Goal: Transaction & Acquisition: Purchase product/service

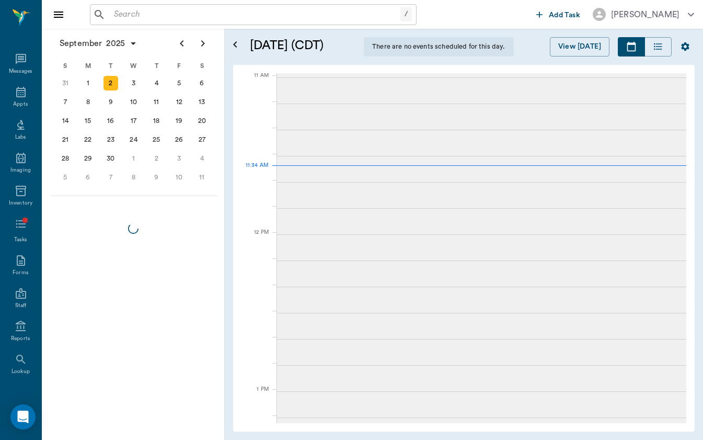
scroll to position [472, 0]
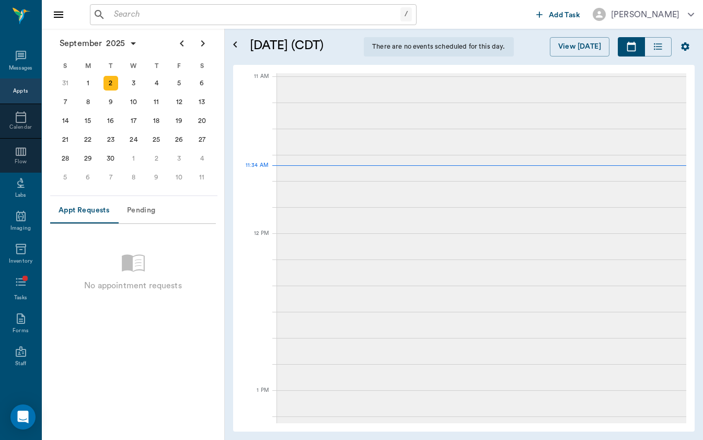
click at [270, 12] on input "text" at bounding box center [255, 14] width 291 height 15
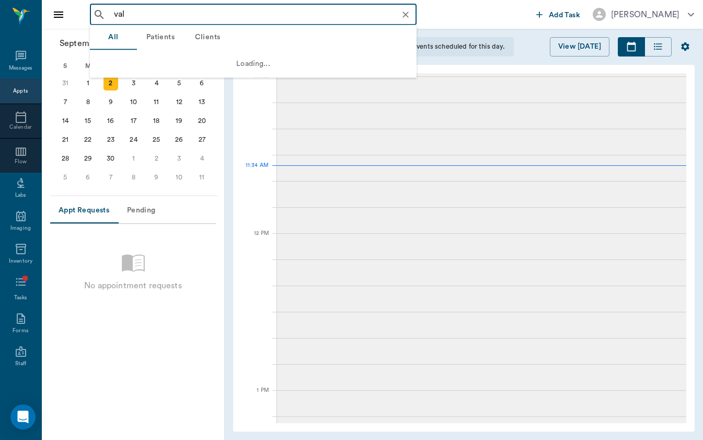
type input "val"
click at [237, 102] on div "[DATE] [DATE] S 31 [DATE] M 1 [DATE] T 2 [DATE] W 3 [DATE] T 4 [DATE] F 5 [DATE…" at bounding box center [464, 248] width 462 height 367
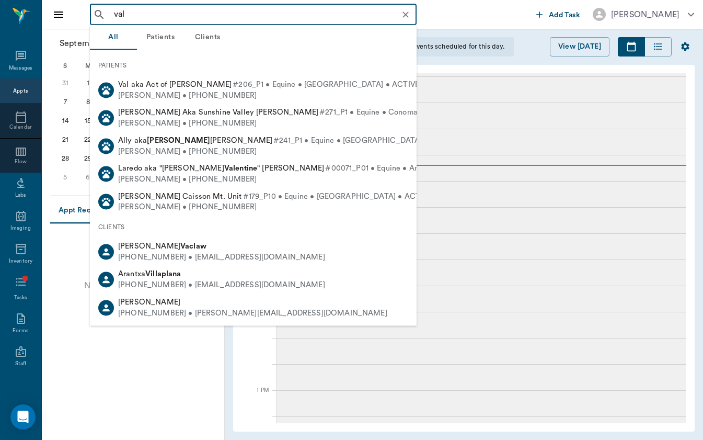
click at [176, 18] on input "val" at bounding box center [262, 14] width 304 height 15
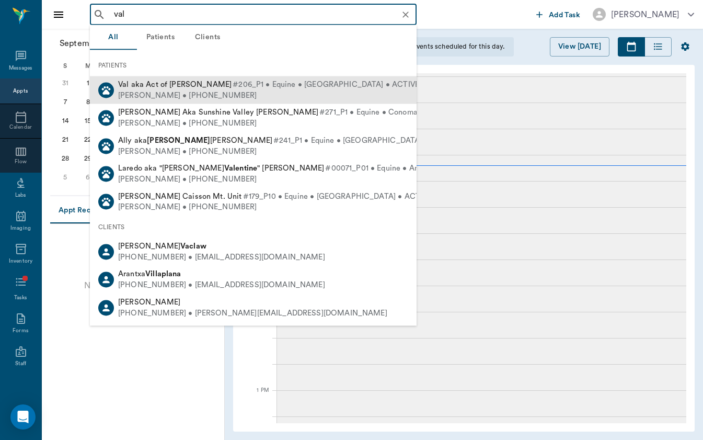
click at [171, 90] on div "[PERSON_NAME] • [PHONE_NUMBER]" at bounding box center [268, 95] width 301 height 11
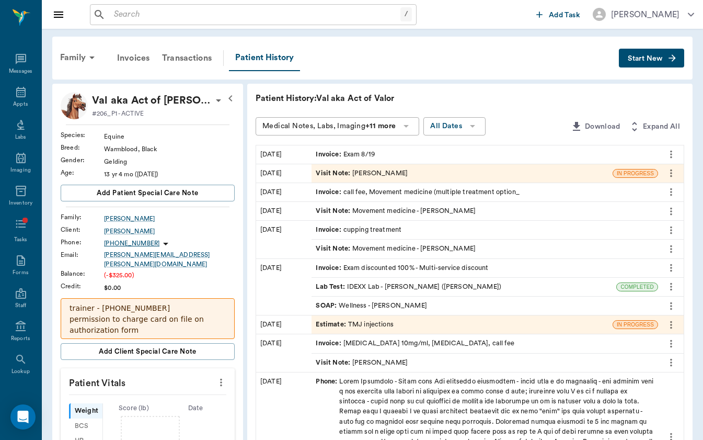
click at [674, 60] on icon "button" at bounding box center [672, 57] width 7 height 7
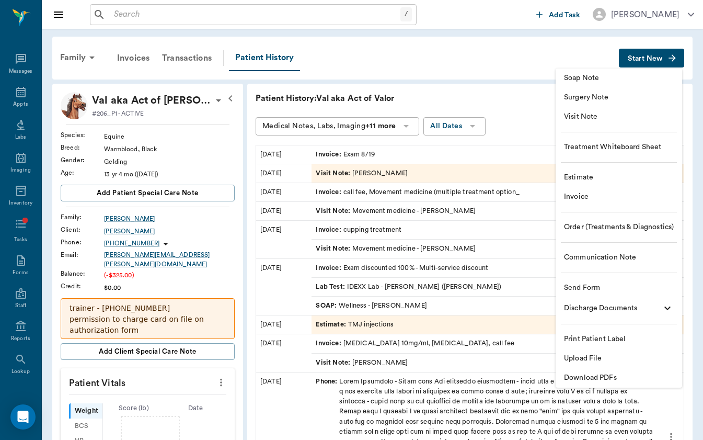
click at [605, 222] on span "Order (Treatments & Diagnostics)" at bounding box center [619, 227] width 110 height 11
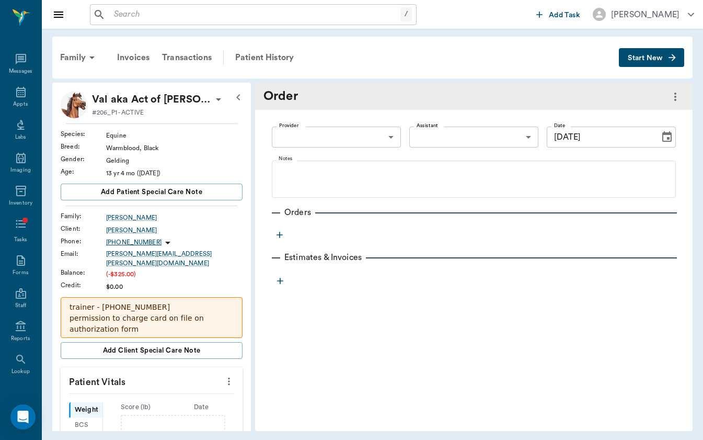
click at [379, 140] on body "/ ​ Add Task [PERSON_NAME] Nectar Messages Appts Labs Imaging Inventory Tasks F…" at bounding box center [351, 220] width 703 height 440
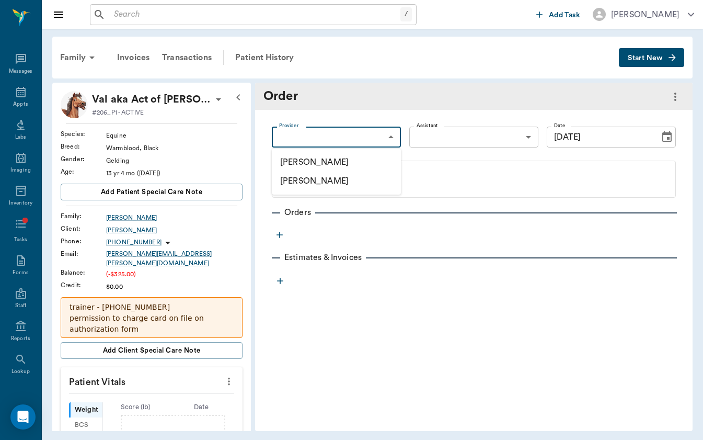
click at [368, 161] on li "[PERSON_NAME]" at bounding box center [336, 162] width 129 height 19
type input "649b3e03b5bc7e03f9326794"
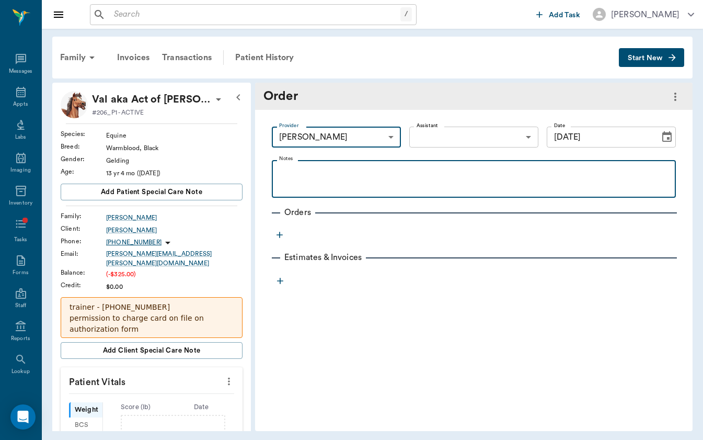
click at [375, 183] on div at bounding box center [474, 179] width 394 height 26
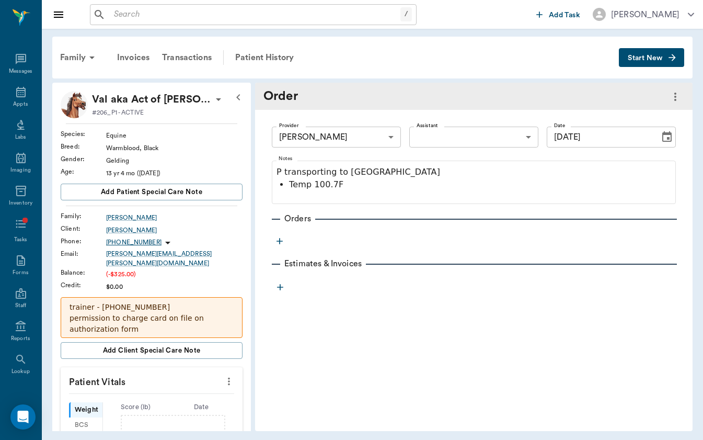
click at [280, 244] on icon "button" at bounding box center [280, 241] width 6 height 6
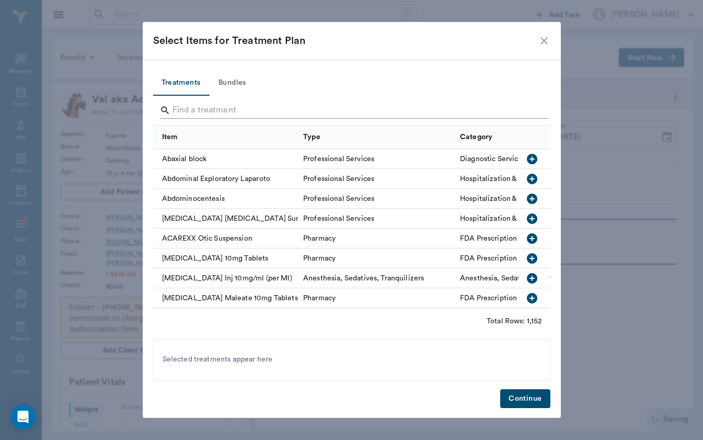
click at [304, 108] on input "Search" at bounding box center [353, 110] width 360 height 17
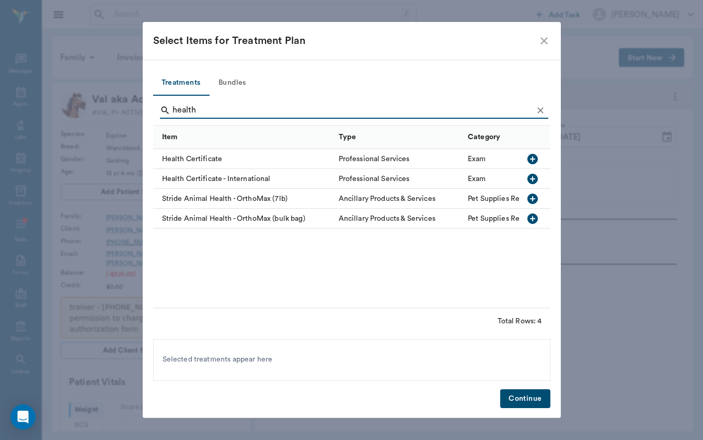
type input "health"
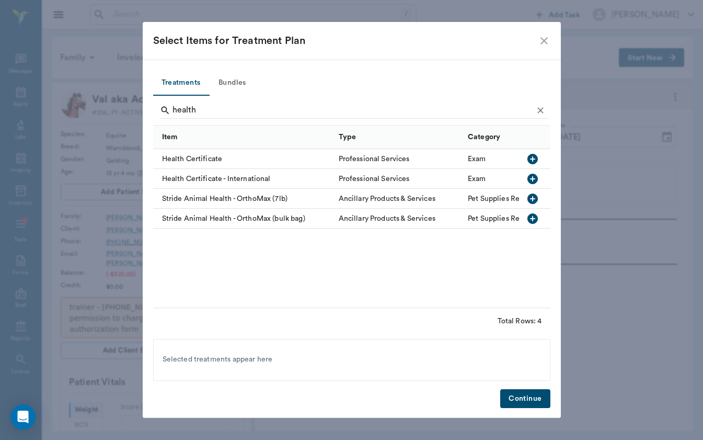
click at [210, 156] on div "Health Certificate" at bounding box center [243, 159] width 180 height 20
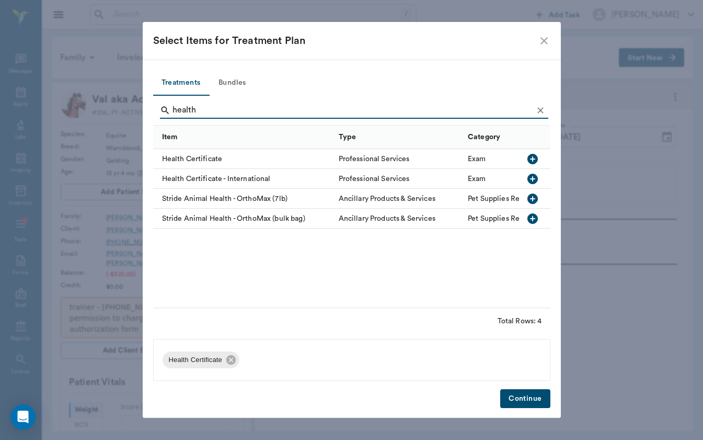
click at [517, 395] on button "Continue" at bounding box center [526, 398] width 50 height 19
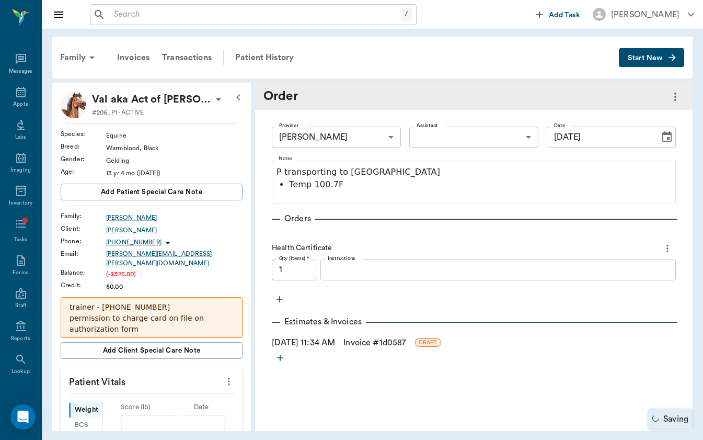
click at [372, 343] on link "Invoice # 1d0587" at bounding box center [375, 342] width 63 height 13
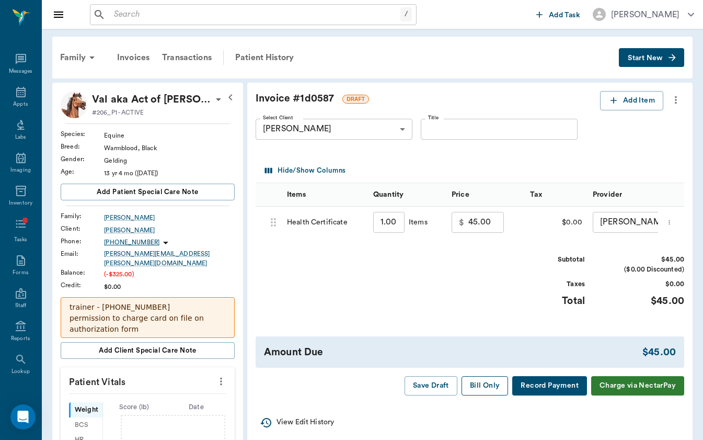
click at [478, 381] on button "Bill Only" at bounding box center [485, 385] width 47 height 19
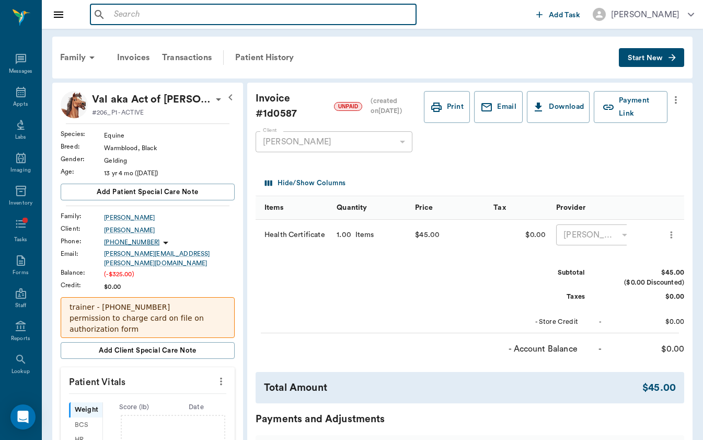
click at [259, 19] on input "text" at bounding box center [261, 14] width 302 height 15
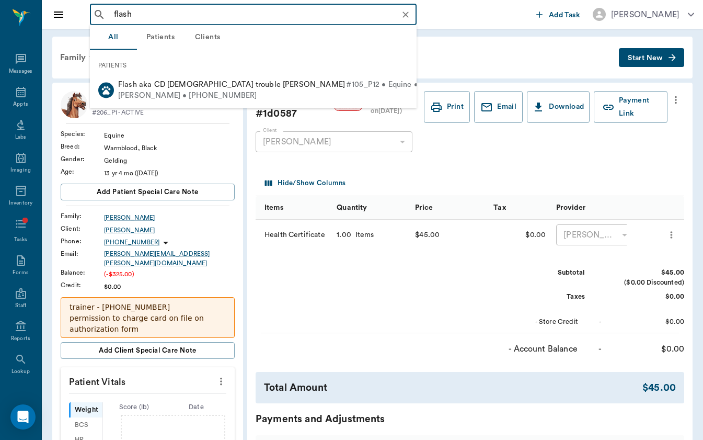
click at [229, 88] on span "Flash aka CD [DEMOGRAPHIC_DATA] trouble [PERSON_NAME]" at bounding box center [231, 85] width 227 height 8
type input "flash"
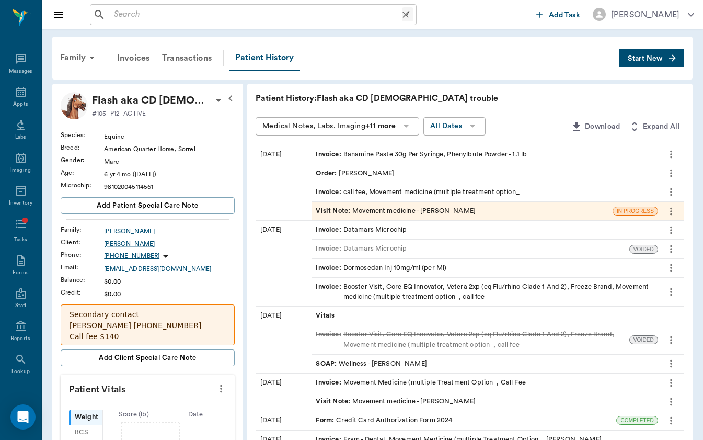
click at [178, 21] on input "text" at bounding box center [256, 14] width 292 height 15
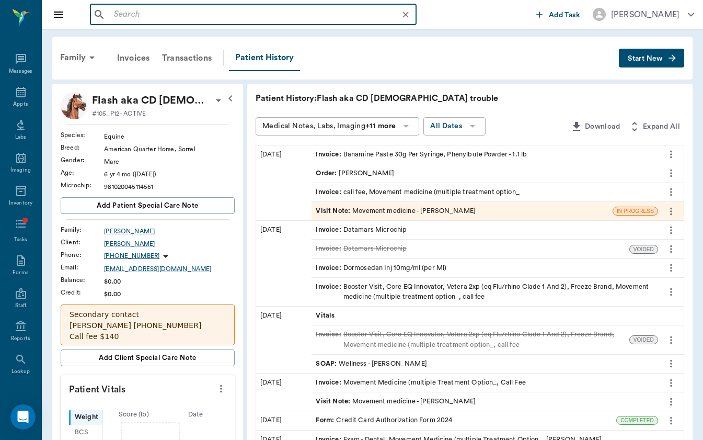
click at [81, 75] on div "Family Invoices Transactions Patient History Start New" at bounding box center [372, 58] width 641 height 43
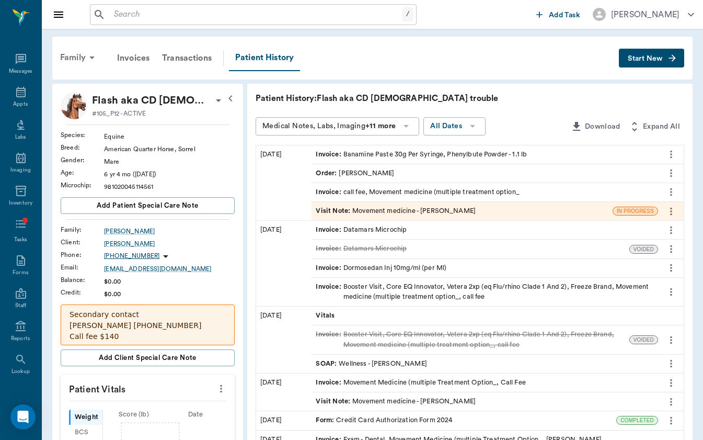
click at [82, 59] on div "Family" at bounding box center [79, 57] width 51 height 25
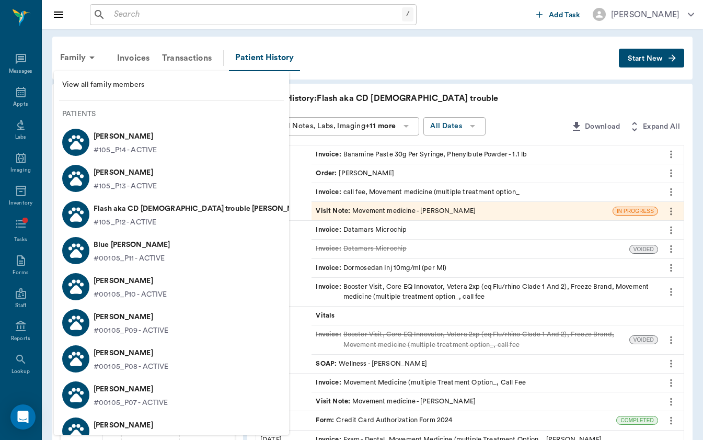
click at [131, 353] on p "[PERSON_NAME]" at bounding box center [131, 353] width 75 height 17
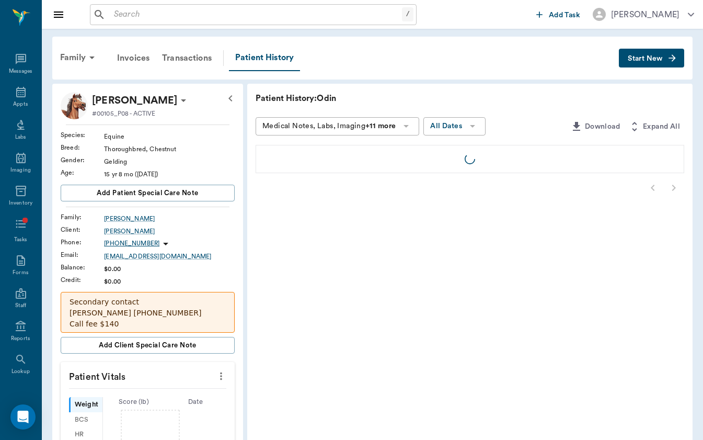
click at [665, 61] on button "Start New" at bounding box center [651, 58] width 65 height 19
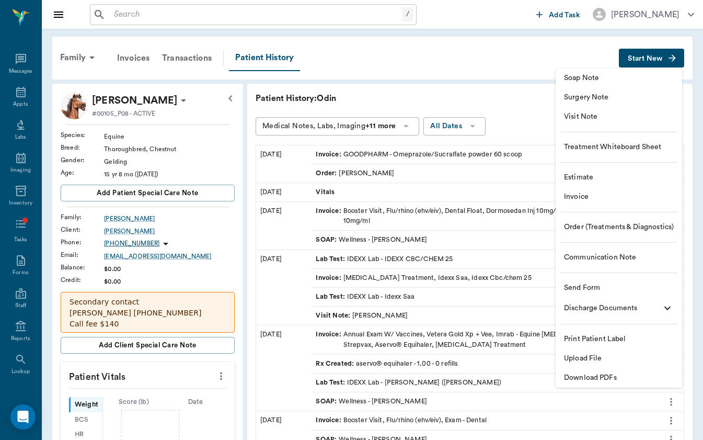
click at [630, 226] on span "Order (Treatments & Diagnostics)" at bounding box center [619, 227] width 110 height 11
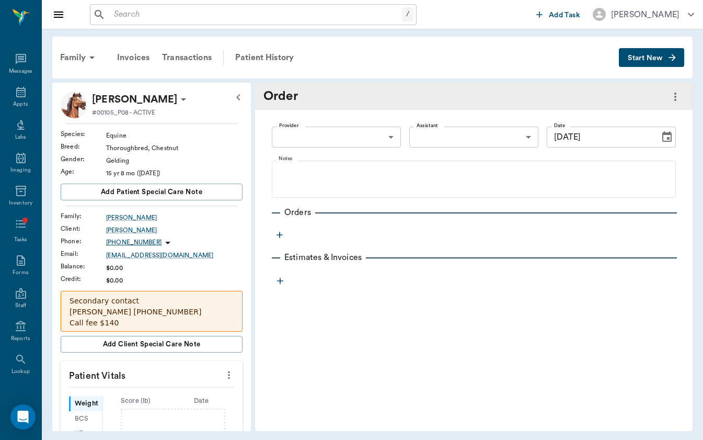
click at [357, 141] on body "/ ​ Add Task [PERSON_NAME] Nectar Messages Appts Labs Imaging Inventory Tasks F…" at bounding box center [351, 220] width 703 height 440
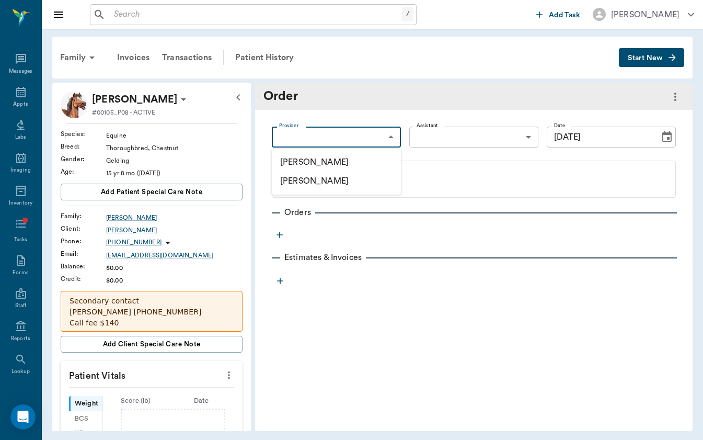
click at [355, 160] on li "[PERSON_NAME]" at bounding box center [336, 162] width 129 height 19
type input "649b3e03b5bc7e03f9326794"
click at [279, 236] on icon "button" at bounding box center [280, 235] width 6 height 6
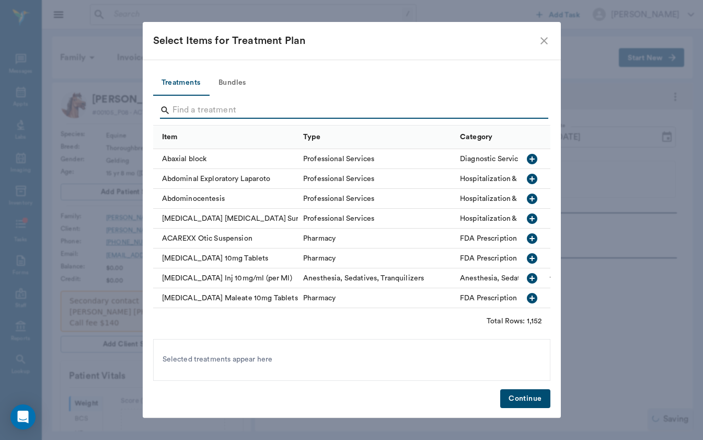
click at [267, 113] on input "Search" at bounding box center [353, 110] width 360 height 17
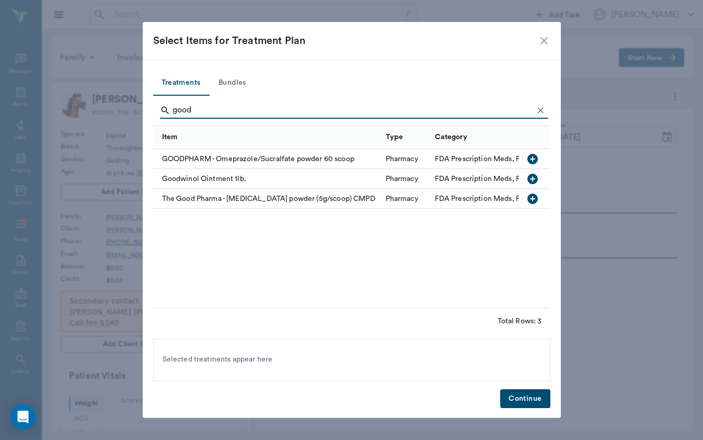
click at [207, 110] on input "good" at bounding box center [353, 110] width 360 height 17
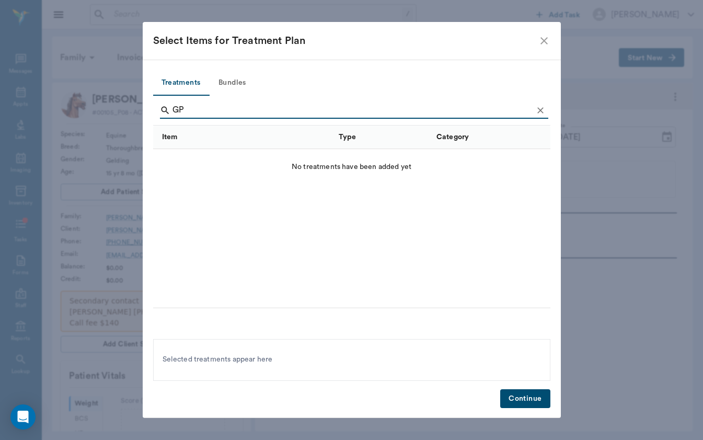
type input "G"
type input "f"
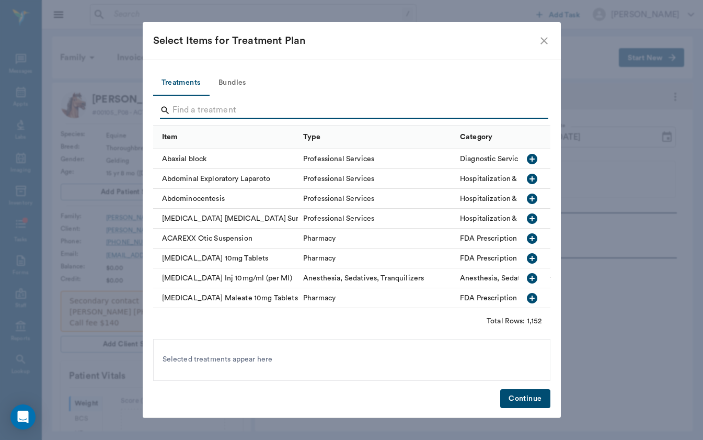
click at [544, 38] on icon "close" at bounding box center [544, 41] width 13 height 13
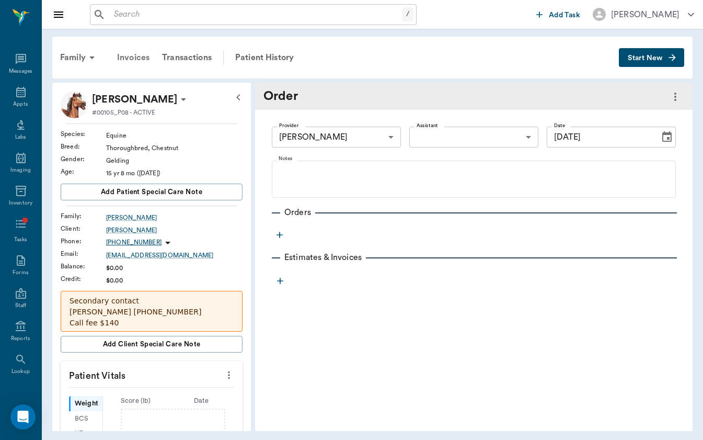
click at [134, 59] on div "Invoices" at bounding box center [133, 57] width 45 height 25
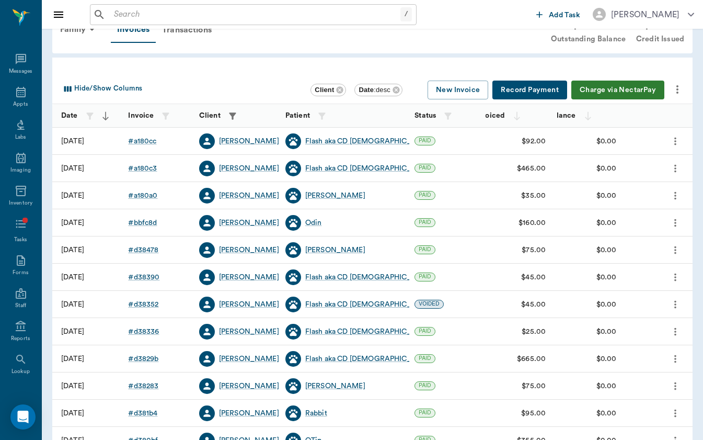
scroll to position [50, 0]
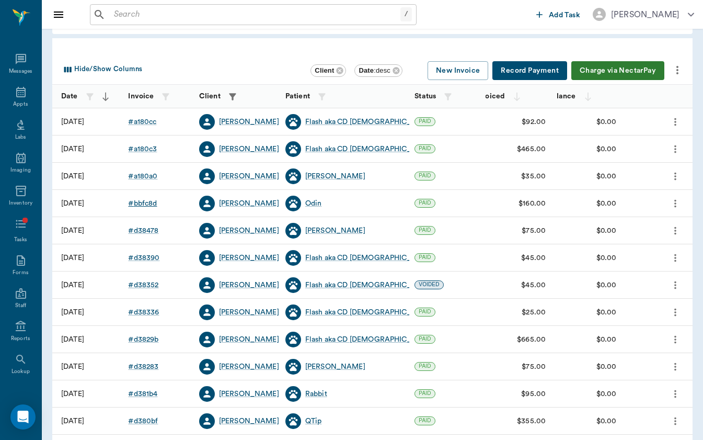
click at [146, 201] on div "# bbfc8d" at bounding box center [142, 203] width 29 height 10
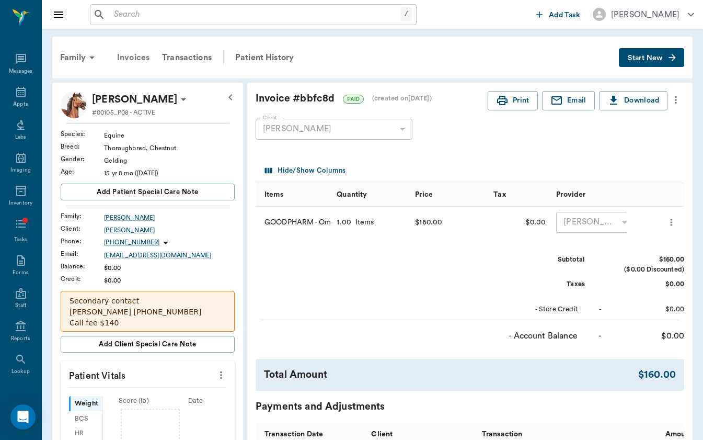
click at [121, 59] on div "Invoices" at bounding box center [133, 57] width 45 height 25
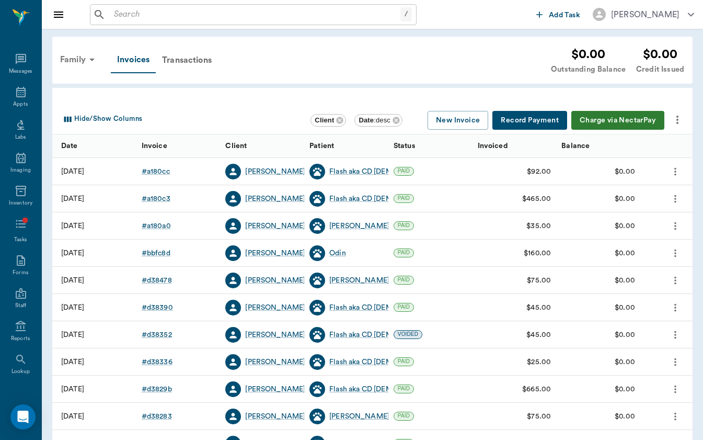
click at [82, 55] on div "Family" at bounding box center [79, 59] width 51 height 25
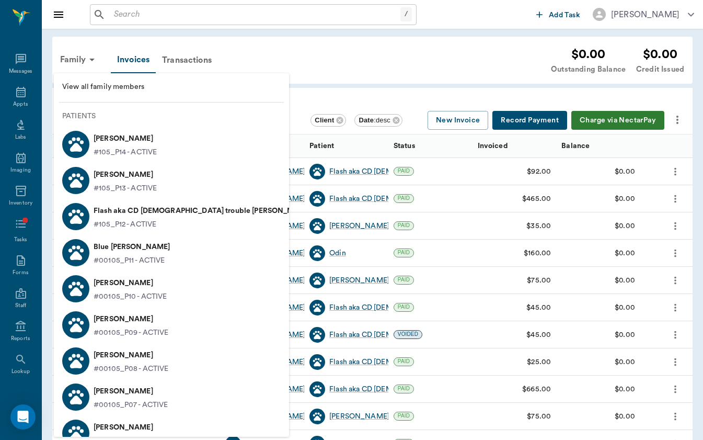
click at [266, 70] on div at bounding box center [351, 220] width 703 height 440
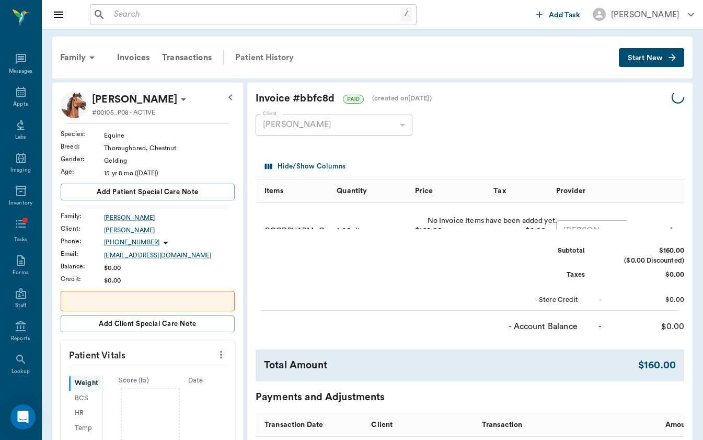
click at [263, 53] on div "Patient History" at bounding box center [264, 57] width 71 height 25
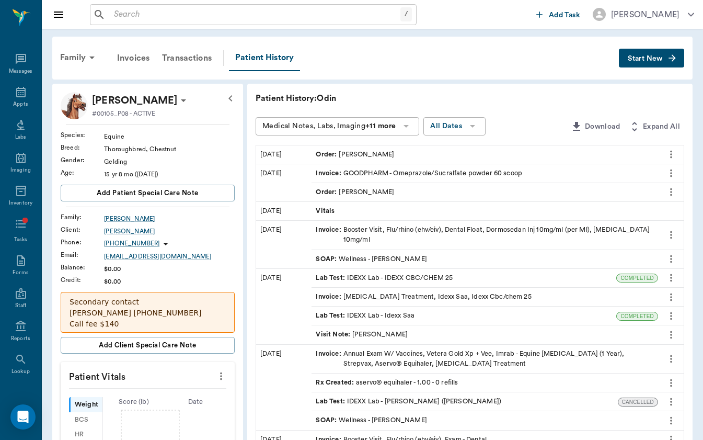
click at [331, 162] on div "Order : [PERSON_NAME]" at bounding box center [485, 154] width 347 height 18
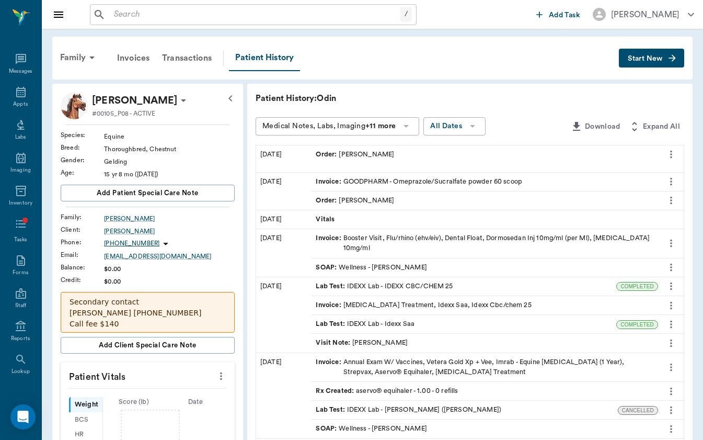
click at [675, 156] on icon "more" at bounding box center [672, 154] width 12 height 13
click at [656, 171] on span "View" at bounding box center [628, 172] width 88 height 11
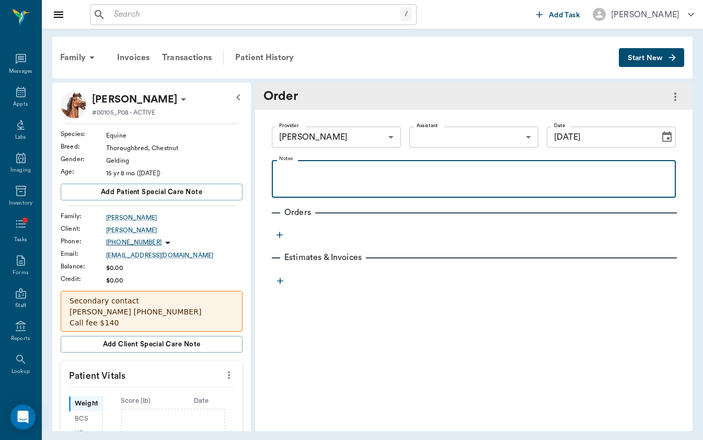
click at [495, 178] on p at bounding box center [474, 172] width 394 height 13
click at [493, 180] on div at bounding box center [474, 179] width 394 height 26
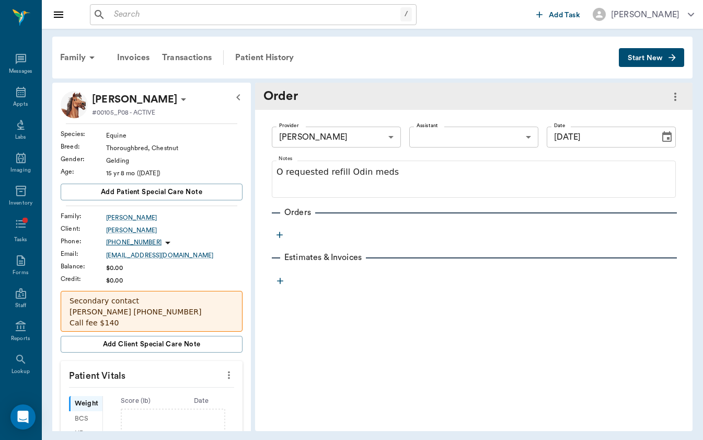
click at [279, 236] on icon "button" at bounding box center [280, 235] width 6 height 6
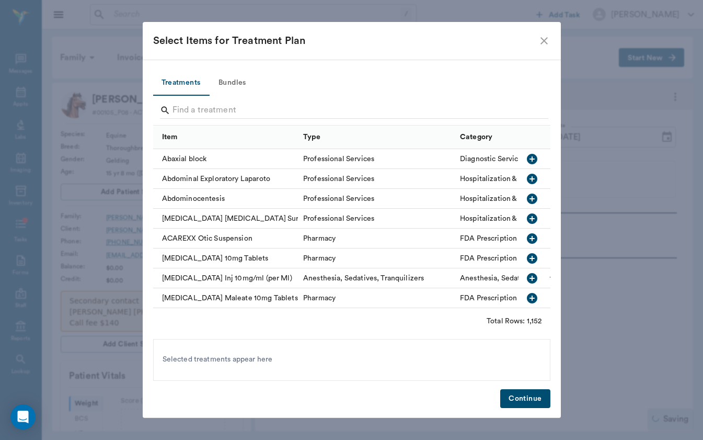
click at [300, 98] on div at bounding box center [354, 111] width 389 height 27
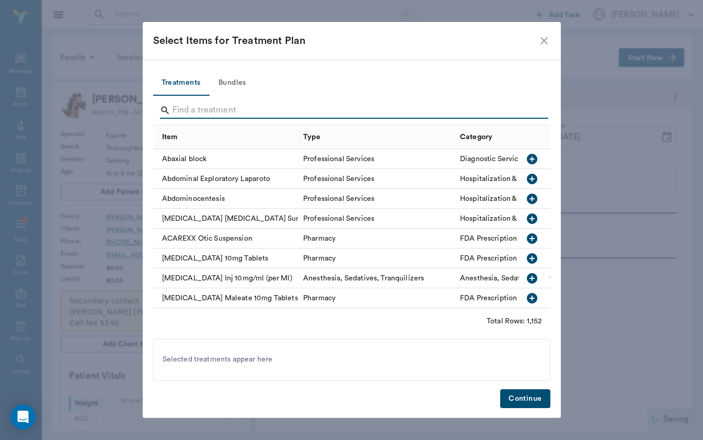
click at [287, 104] on input "Search" at bounding box center [353, 110] width 360 height 17
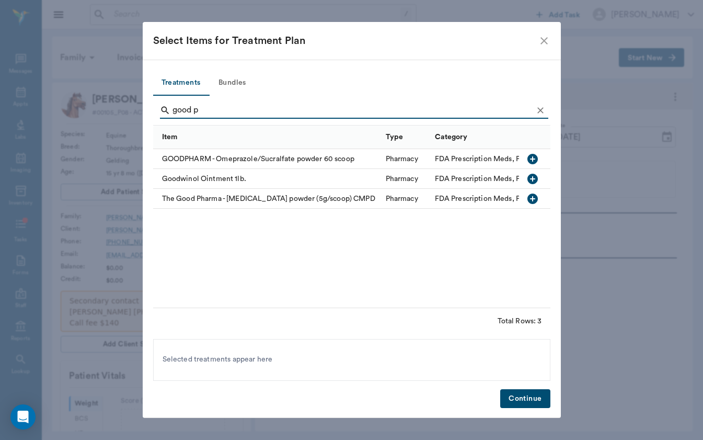
type input "good p"
click at [254, 153] on div "GOODPHARM - Omeprazole/Sucralfate powder 60 scoop" at bounding box center [267, 159] width 228 height 20
click at [530, 397] on button "Continue" at bounding box center [526, 398] width 50 height 19
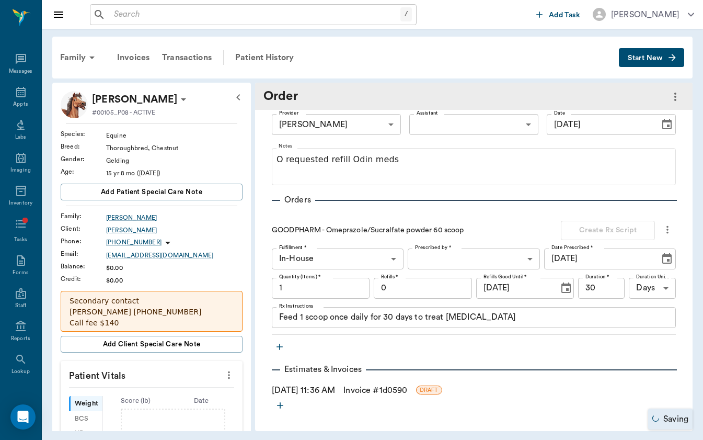
scroll to position [13, 0]
click at [516, 257] on body "/ ​ Add Task [PERSON_NAME] Nectar Messages Appts Labs Imaging Inventory Tasks F…" at bounding box center [351, 220] width 703 height 440
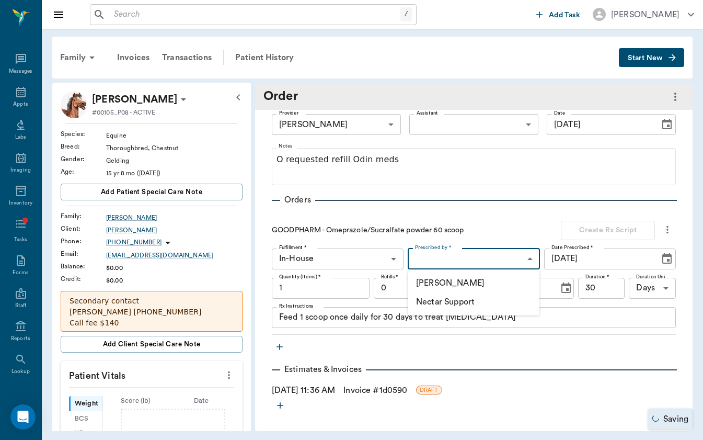
click at [503, 283] on li "[PERSON_NAME]" at bounding box center [474, 283] width 132 height 19
type input "649b3e03b5bc7e03f9326794"
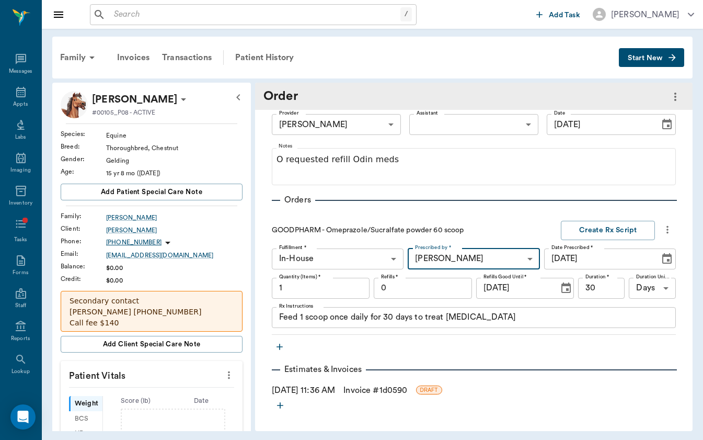
scroll to position [0, 0]
click at [379, 389] on link "Invoice # 1d0590" at bounding box center [376, 390] width 64 height 13
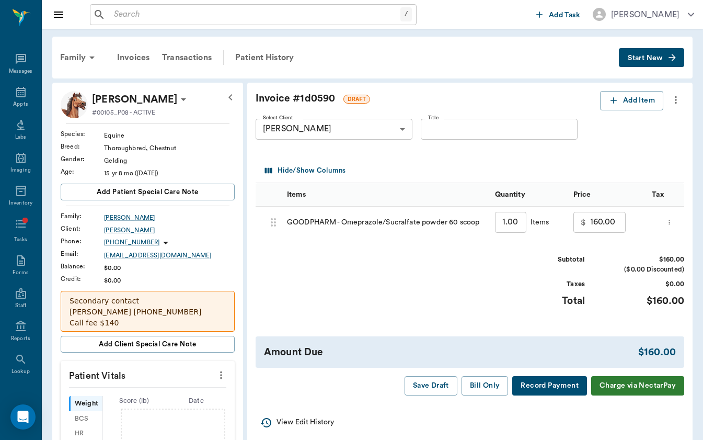
click at [491, 370] on div "Invoice # 1d0590 DRAFT Add Item Select Client [PERSON_NAME] 6505baf346c03c12868…" at bounding box center [470, 243] width 446 height 321
click at [483, 399] on div "Invoice # 1d0590 DRAFT Add Item Select Client [PERSON_NAME] 6505baf346c03c12868…" at bounding box center [470, 243] width 446 height 321
click at [485, 387] on button "Bill Only" at bounding box center [485, 385] width 47 height 19
